Goal: Transaction & Acquisition: Purchase product/service

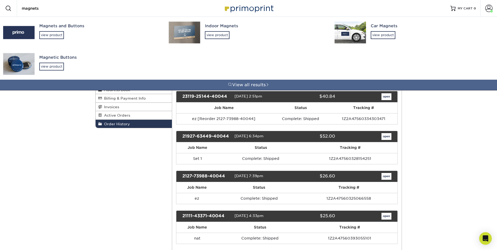
type input "magnets"
click at [185, 31] on img at bounding box center [184, 32] width 31 height 22
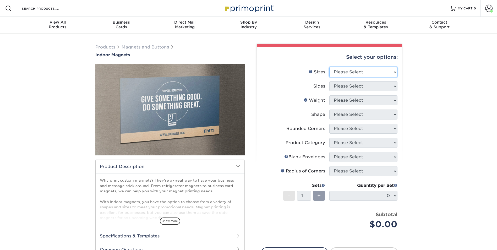
click at [339, 72] on select "Please Select 2" x 3.5" 2.5" x 3.5" 3" x 4" 3.5" x 8.5" 4" x 6" 4" x 7" 4" x 8"…" at bounding box center [363, 72] width 68 height 10
select select "2.00x3.50"
click at [329, 67] on select "Please Select 2" x 3.5" 2.5" x 3.5" 3" x 4" 3.5" x 8.5" 4" x 6" 4" x 7" 4" x 8"…" at bounding box center [363, 72] width 68 height 10
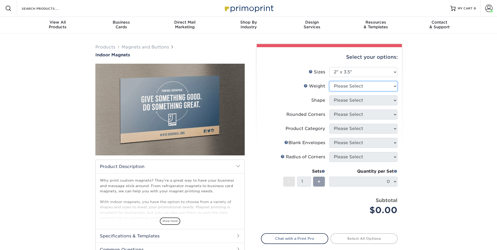
click at [343, 88] on select "Please Select MAGNET" at bounding box center [363, 86] width 68 height 10
select select "MAGNET"
click at [329, 81] on select "Please Select MAGNET" at bounding box center [363, 86] width 68 height 10
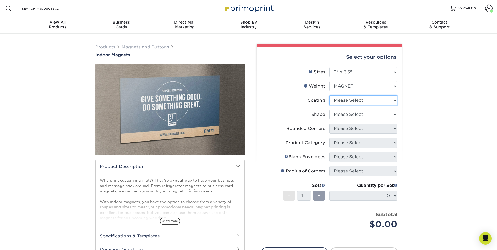
click at [341, 102] on select at bounding box center [363, 100] width 68 height 10
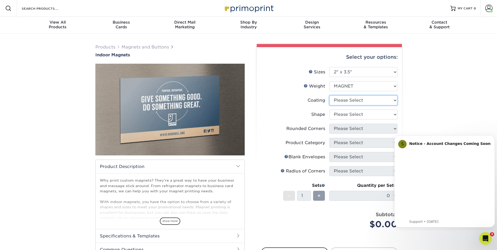
select select "1e8116af-acfc-44b1-83dc-8181aa338834"
click at [329, 95] on select at bounding box center [363, 100] width 68 height 10
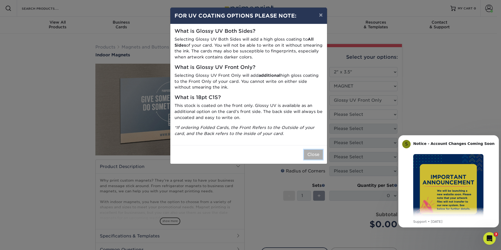
click at [313, 156] on button "Close" at bounding box center [313, 155] width 19 height 10
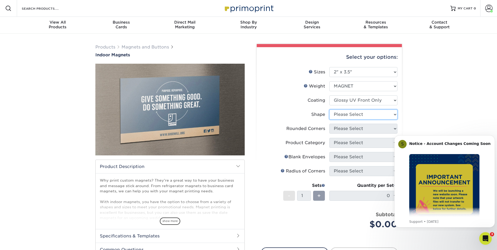
click at [342, 115] on select "Please Select Standard Oval" at bounding box center [363, 115] width 68 height 10
select select "standard"
click at [329, 110] on select "Please Select Standard Oval" at bounding box center [363, 115] width 68 height 10
click at [341, 129] on select "Please Select Yes - Round 4 Corners No" at bounding box center [363, 129] width 68 height 10
select select "7672df9e-0e0a-464d-8e1f-920c575e4da3"
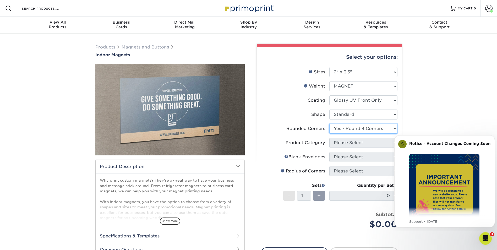
click at [329, 124] on select "Please Select Yes - Round 4 Corners No" at bounding box center [363, 129] width 68 height 10
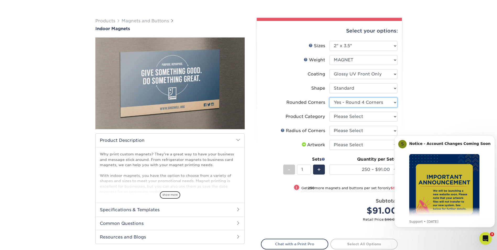
scroll to position [52, 0]
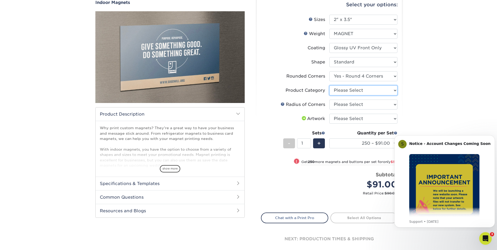
click at [341, 90] on select "Please Select Standard Magnets" at bounding box center [363, 90] width 68 height 10
select select "94f3b56e-8c08-41aa-8555-5876b16679e9"
click at [329, 85] on select "Please Select Standard Magnets" at bounding box center [363, 90] width 68 height 10
click at [340, 102] on select "Please Select Rounded 1/8" Rounded 1/4"" at bounding box center [363, 105] width 68 height 10
click at [329, 100] on select "Please Select Rounded 1/8" Rounded 1/4"" at bounding box center [363, 105] width 68 height 10
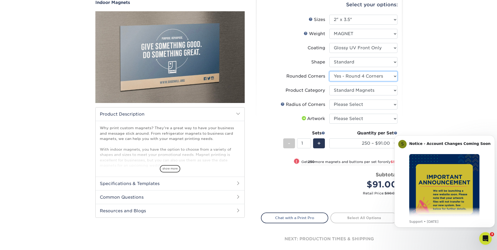
click at [345, 77] on select "Please Select Yes - Round 4 Corners No" at bounding box center [363, 76] width 68 height 10
select select "0"
click at [329, 71] on select "Please Select Yes - Round 4 Corners No" at bounding box center [363, 76] width 68 height 10
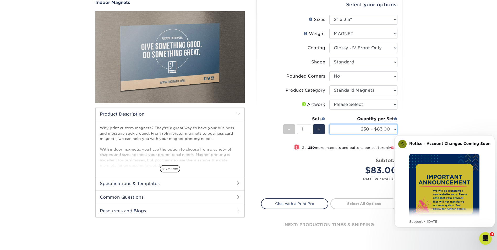
click at [347, 129] on select "250 – $83.00 500 – $141.00 1000 – $241.00 2000 – $464.00 5000 – $968.00" at bounding box center [363, 129] width 68 height 10
click at [279, 97] on li "Product Category Please Select Standard Magnets" at bounding box center [329, 92] width 136 height 14
